Goal: Navigation & Orientation: Understand site structure

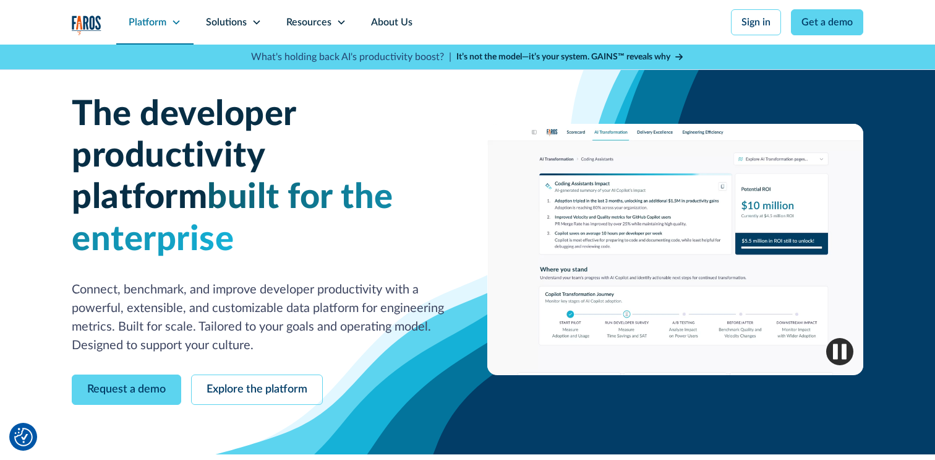
click at [161, 22] on div "Platform" at bounding box center [148, 22] width 38 height 15
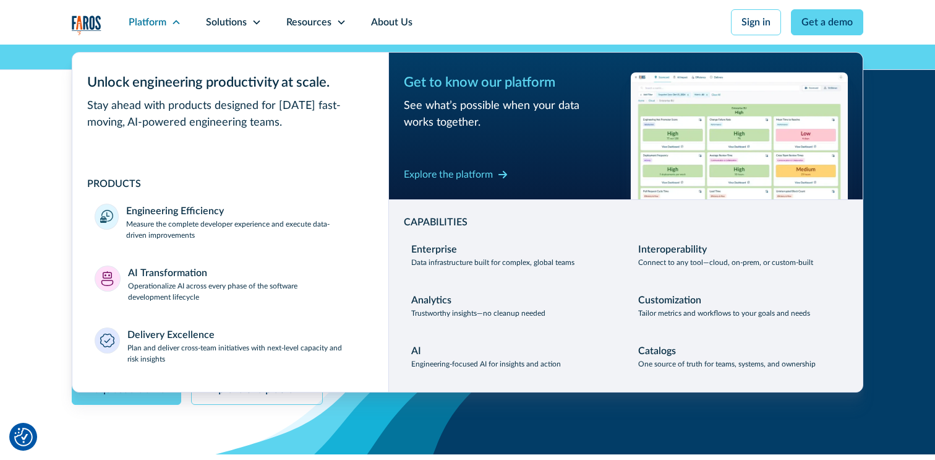
click at [198, 90] on div "Unlock engineering productivity at scale." at bounding box center [230, 82] width 286 height 20
click at [144, 22] on div "Platform" at bounding box center [148, 22] width 38 height 15
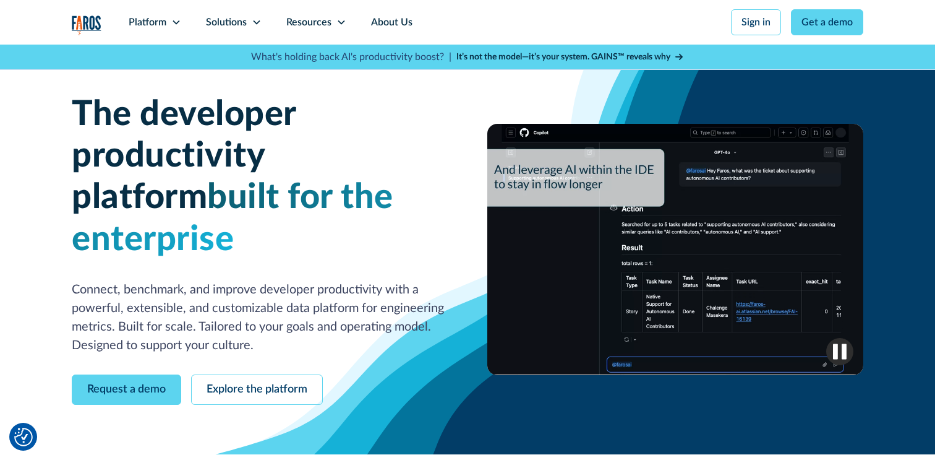
click at [69, 33] on div "Platform Unlock engineering productivity at scale. Stay ahead with products des…" at bounding box center [467, 35] width 935 height 70
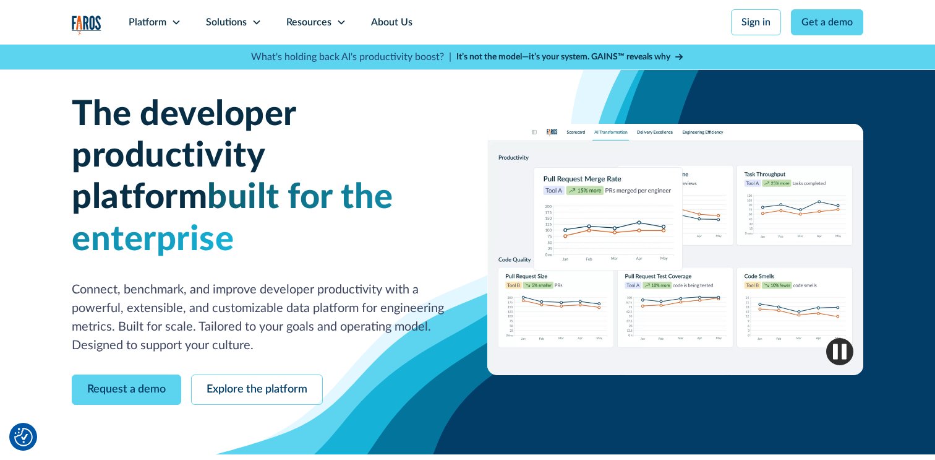
click at [78, 31] on img "home" at bounding box center [87, 24] width 30 height 19
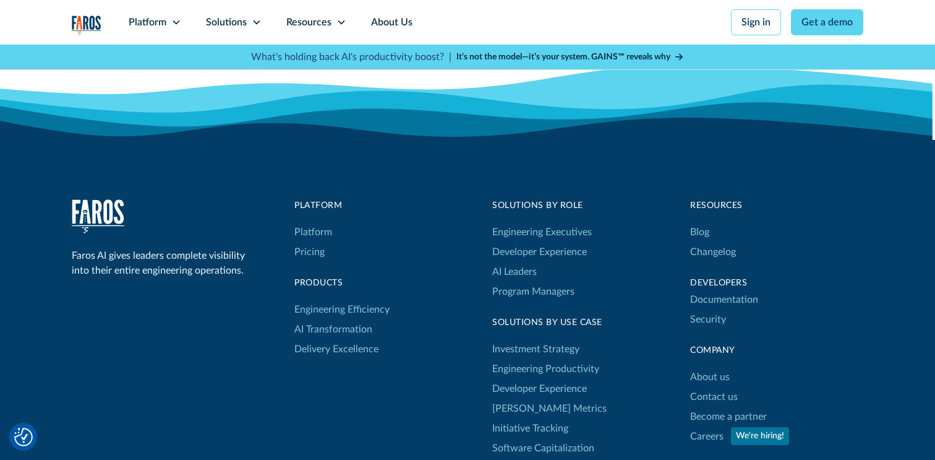
scroll to position [4061, 0]
